Goal: Communication & Community: Answer question/provide support

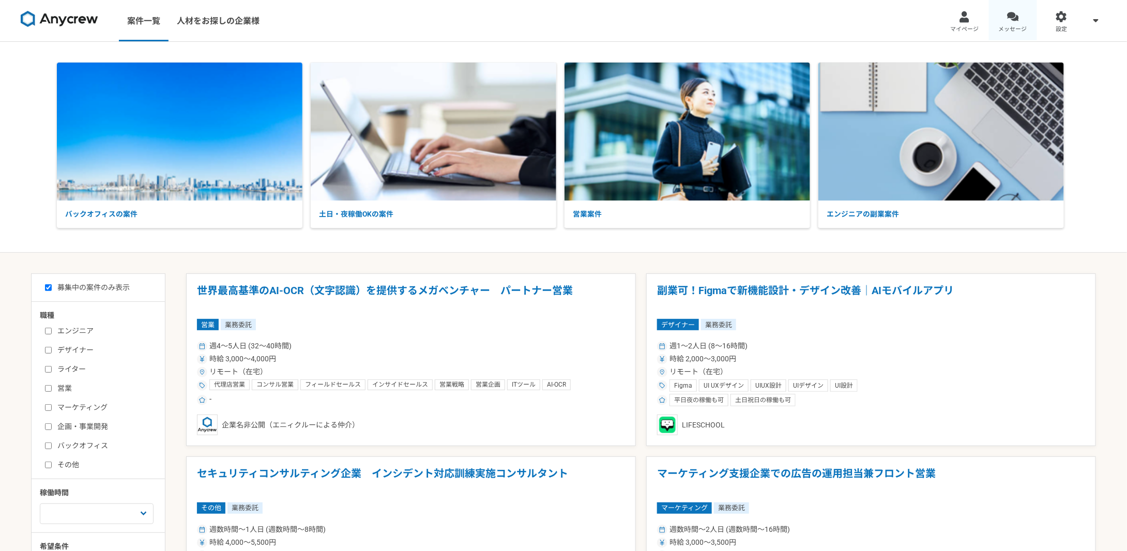
click at [1005, 23] on link "メッセージ" at bounding box center [1013, 20] width 49 height 41
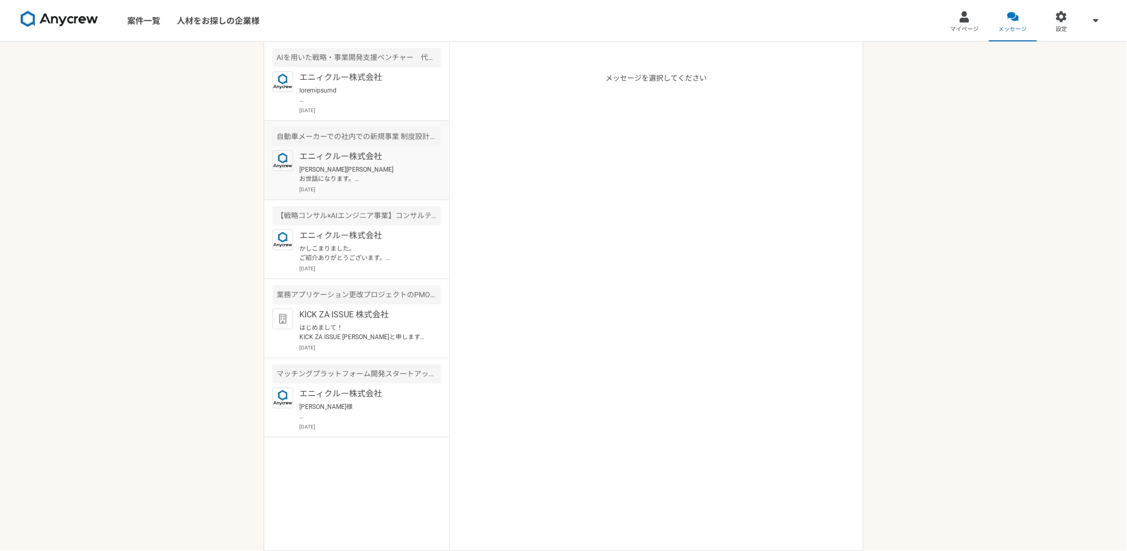
click at [379, 164] on div "エニィクルー株式会社 常井渉史様 お世話になります。 Anycrewの山下でございます。 以前稼働が難しいとお話ありましたが、このような案件がありいかがかなと…" at bounding box center [370, 171] width 142 height 43
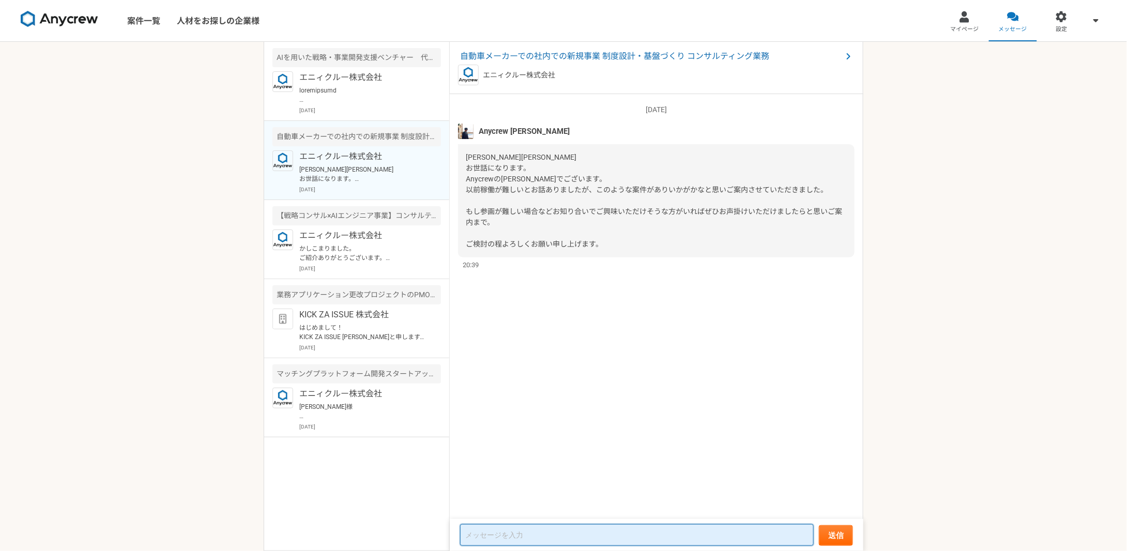
click at [525, 530] on textarea at bounding box center [637, 535] width 354 height 22
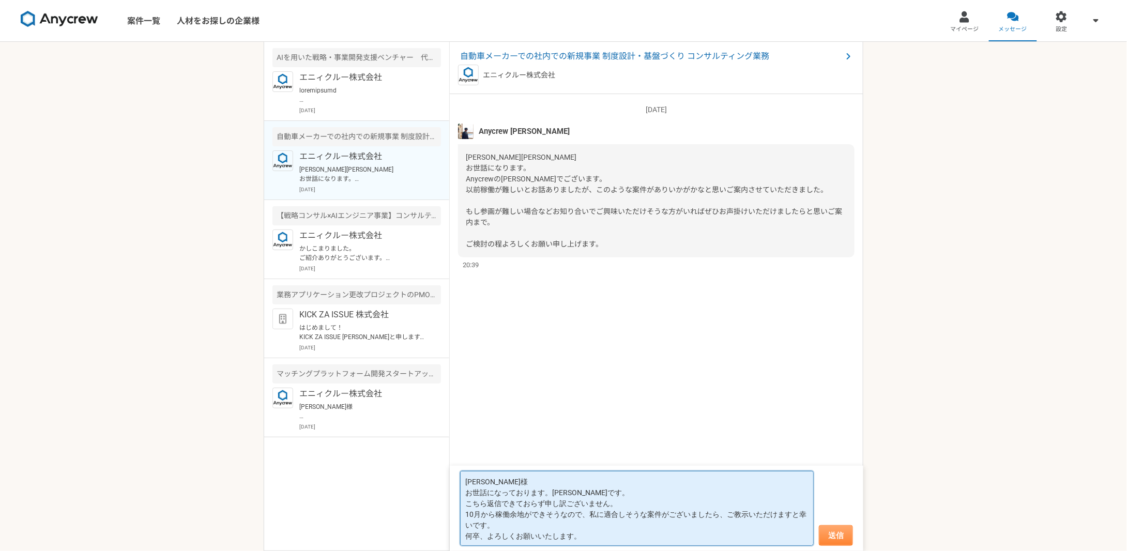
type textarea "山下様 お世話になっております。常井です。 こちら返信できておらず申し訳ございません。 10月から稼働余地ができそうなので、私に適合しそうな案件がございました…"
click at [838, 537] on button "送信" at bounding box center [836, 535] width 34 height 21
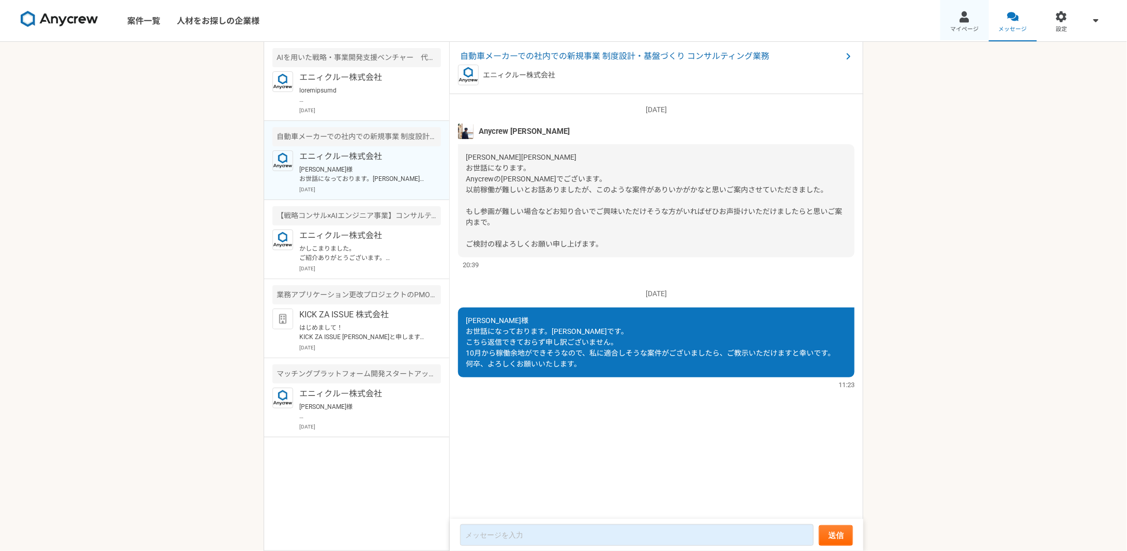
click at [968, 28] on span "マイページ" at bounding box center [964, 29] width 28 height 8
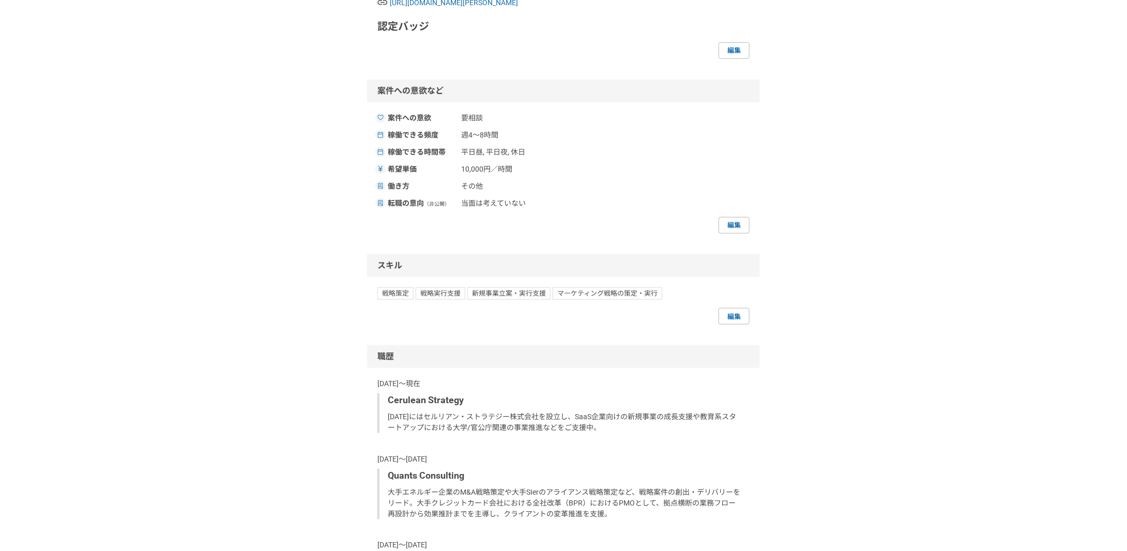
scroll to position [468, 0]
click at [730, 233] on link "編集" at bounding box center [734, 225] width 31 height 17
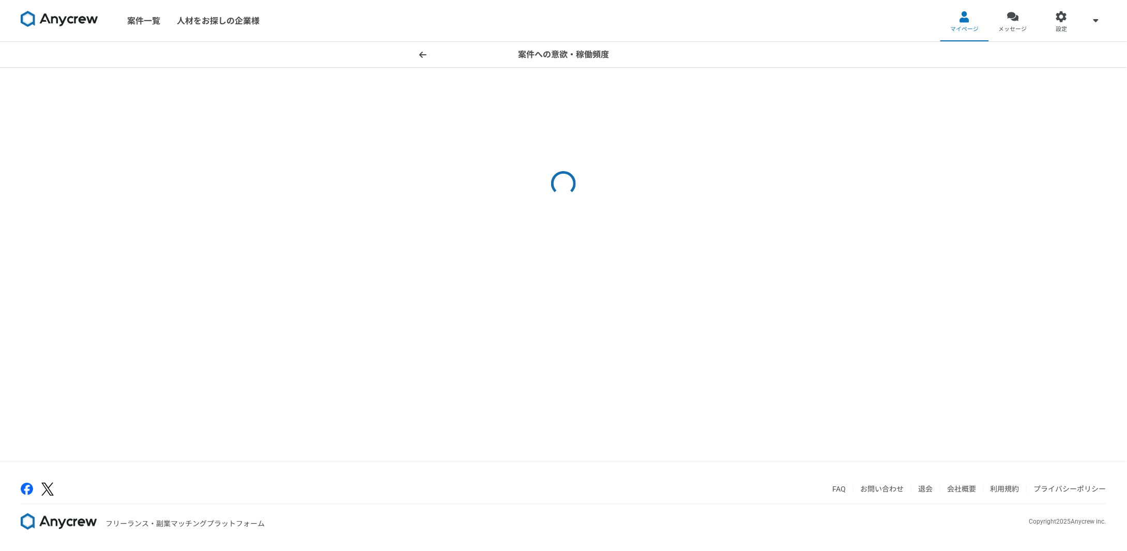
select select "other"
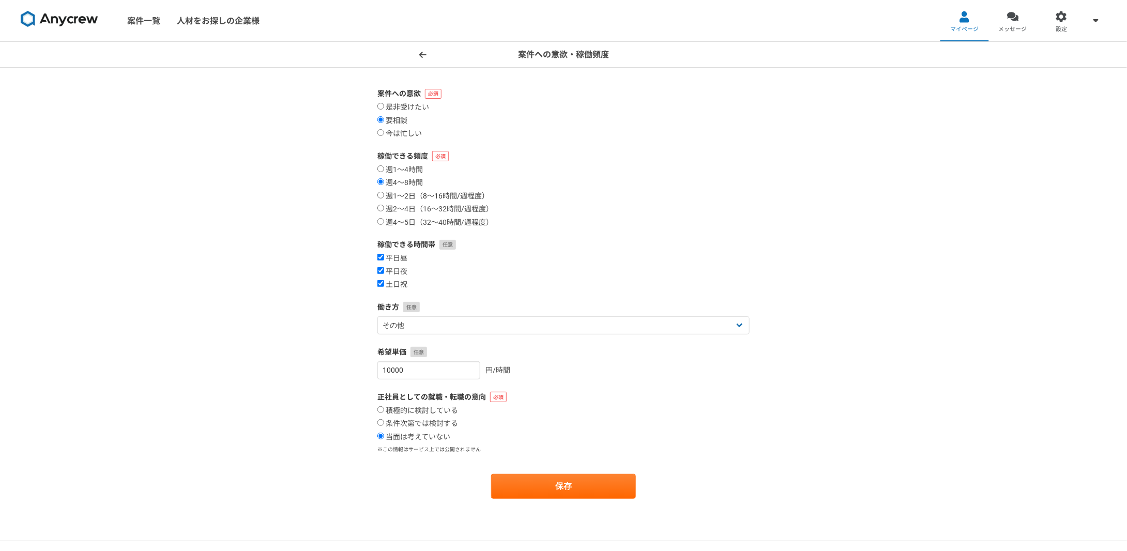
click at [480, 196] on label "週1〜2日（8〜16時間/週程度）" at bounding box center [433, 196] width 112 height 9
click at [384, 196] on input "週1〜2日（8〜16時間/週程度）" at bounding box center [380, 195] width 7 height 7
radio input "true"
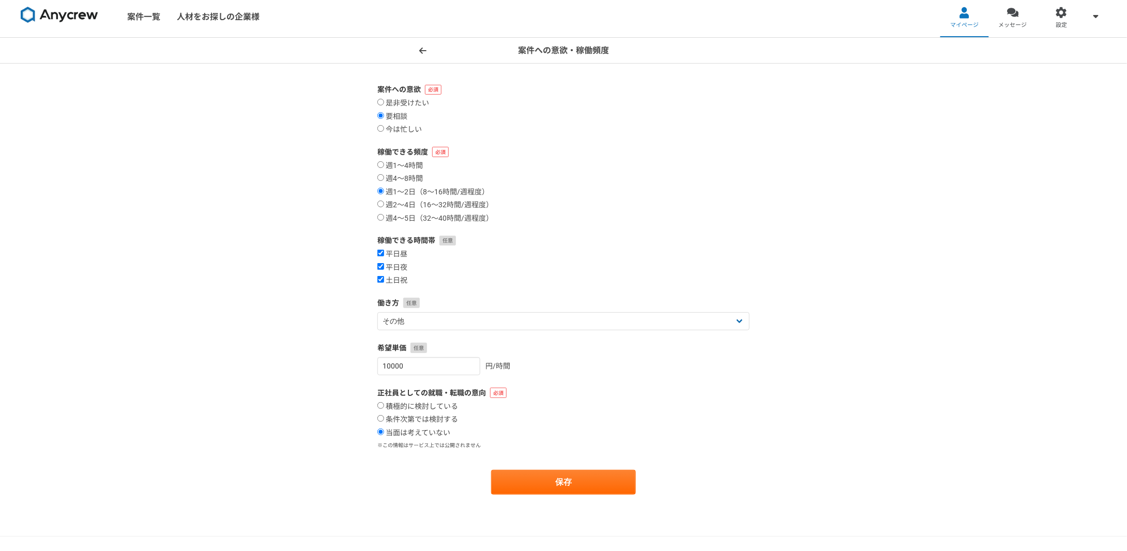
scroll to position [5, 0]
click at [538, 482] on button "保存" at bounding box center [563, 481] width 145 height 25
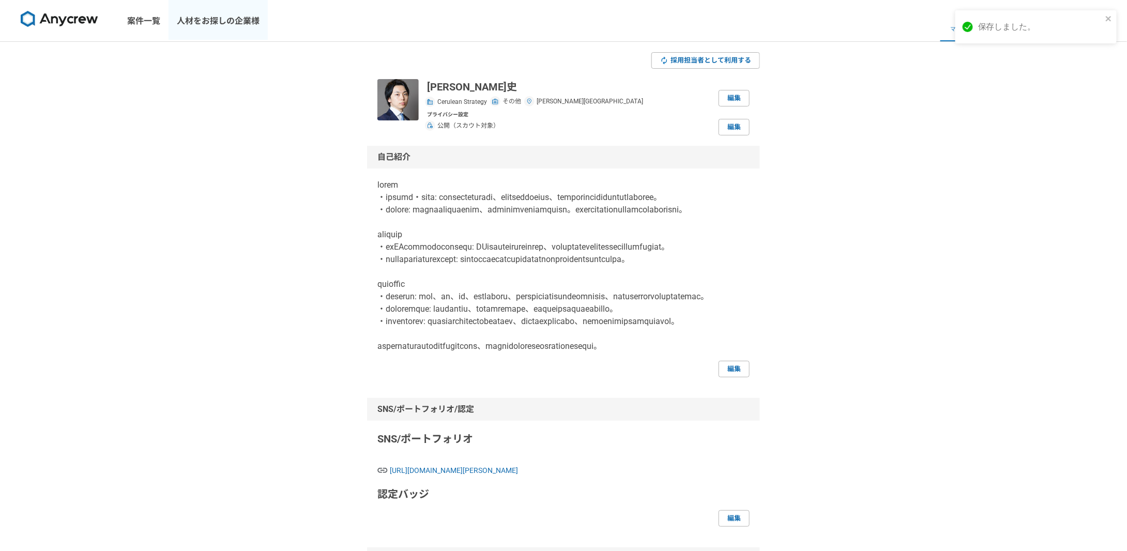
click at [261, 26] on link "人材をお探しの企業様" at bounding box center [218, 20] width 99 height 41
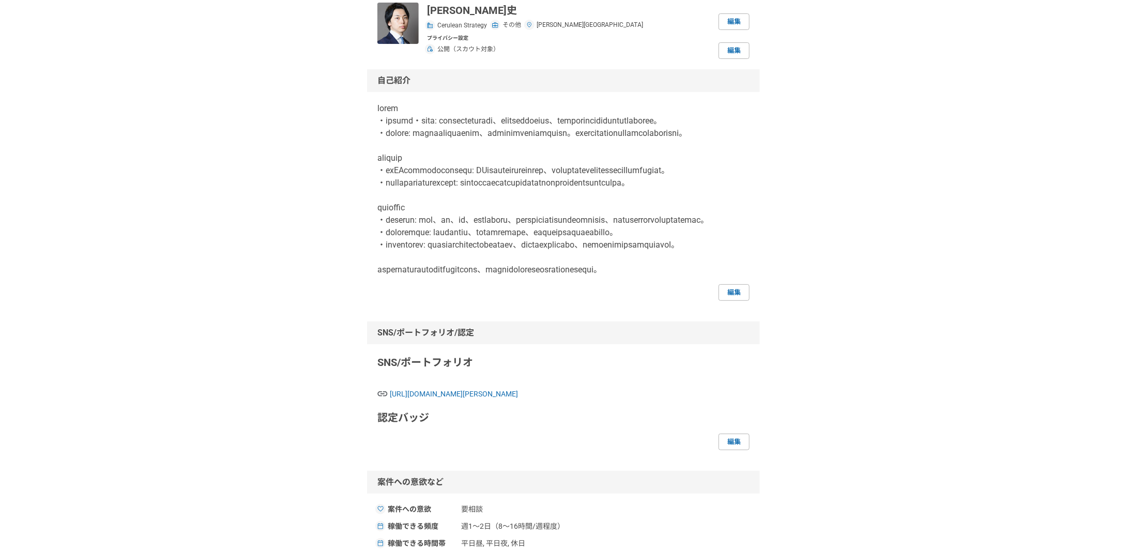
scroll to position [77, 0]
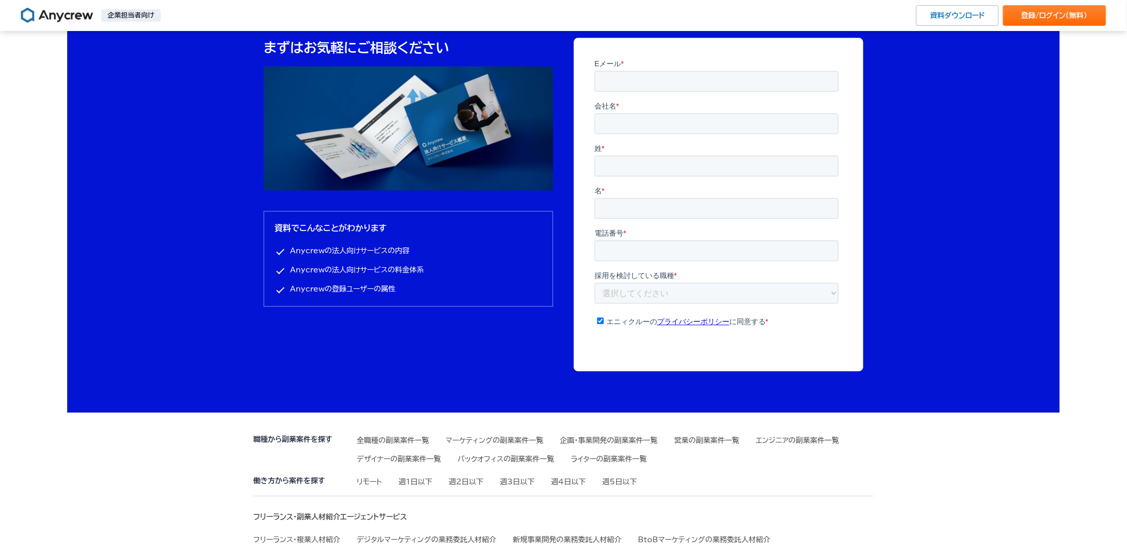
scroll to position [3377, 0]
